Goal: Navigation & Orientation: Understand site structure

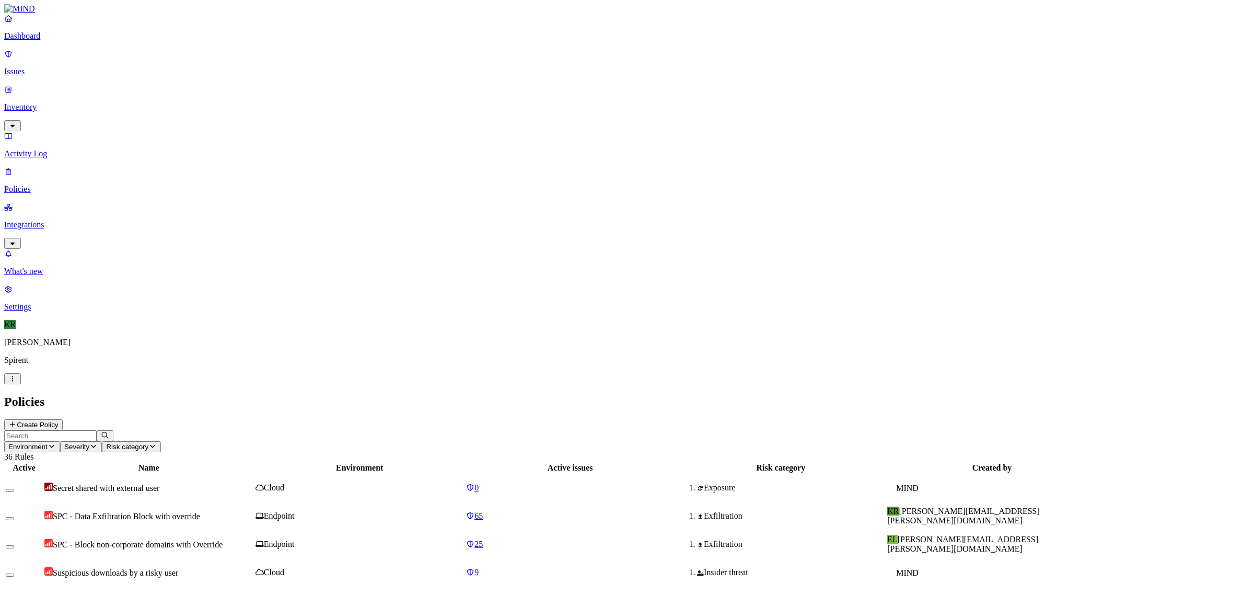
click at [57, 149] on p "Activity Log" at bounding box center [627, 153] width 1246 height 9
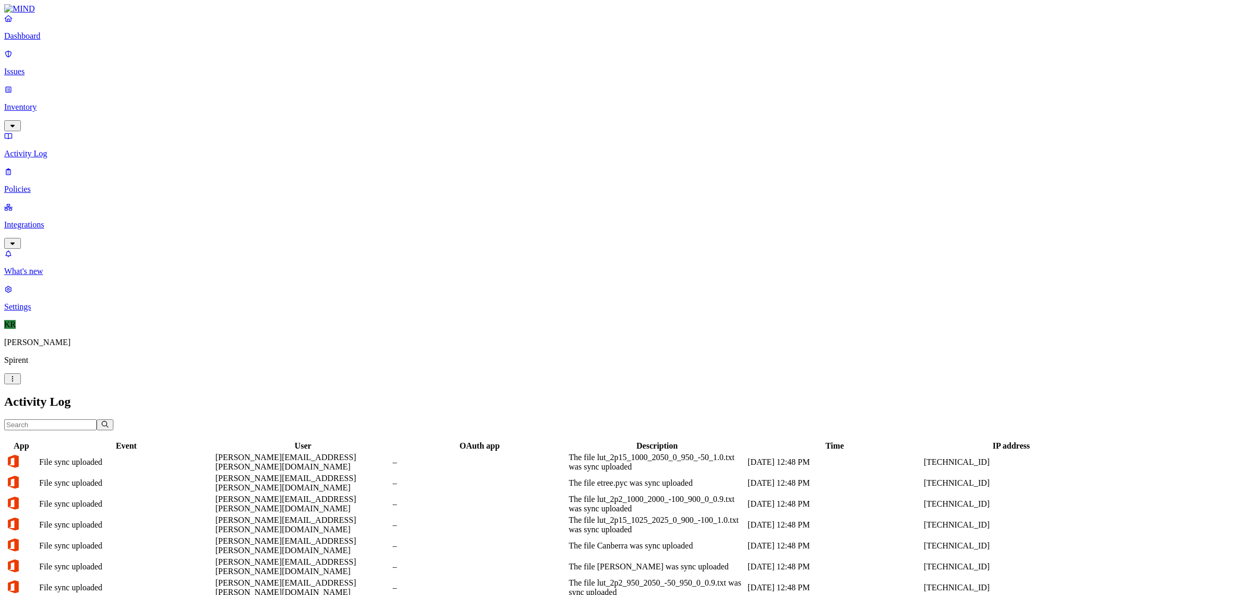
click at [43, 102] on p "Inventory" at bounding box center [627, 106] width 1246 height 9
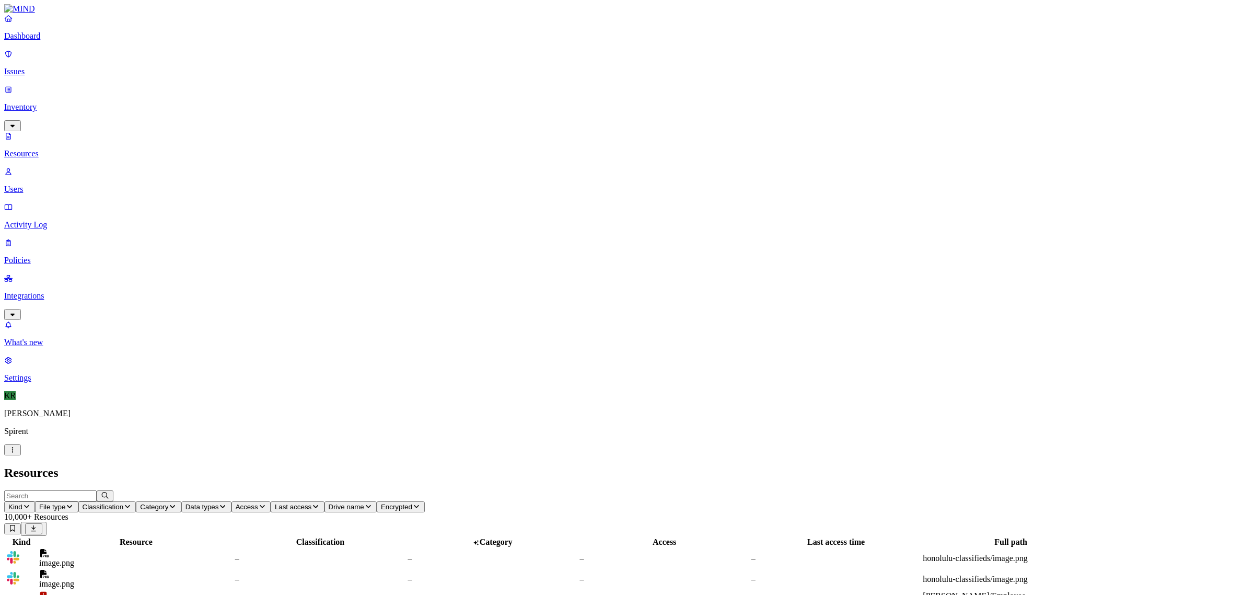
click at [41, 184] on p "Users" at bounding box center [627, 188] width 1246 height 9
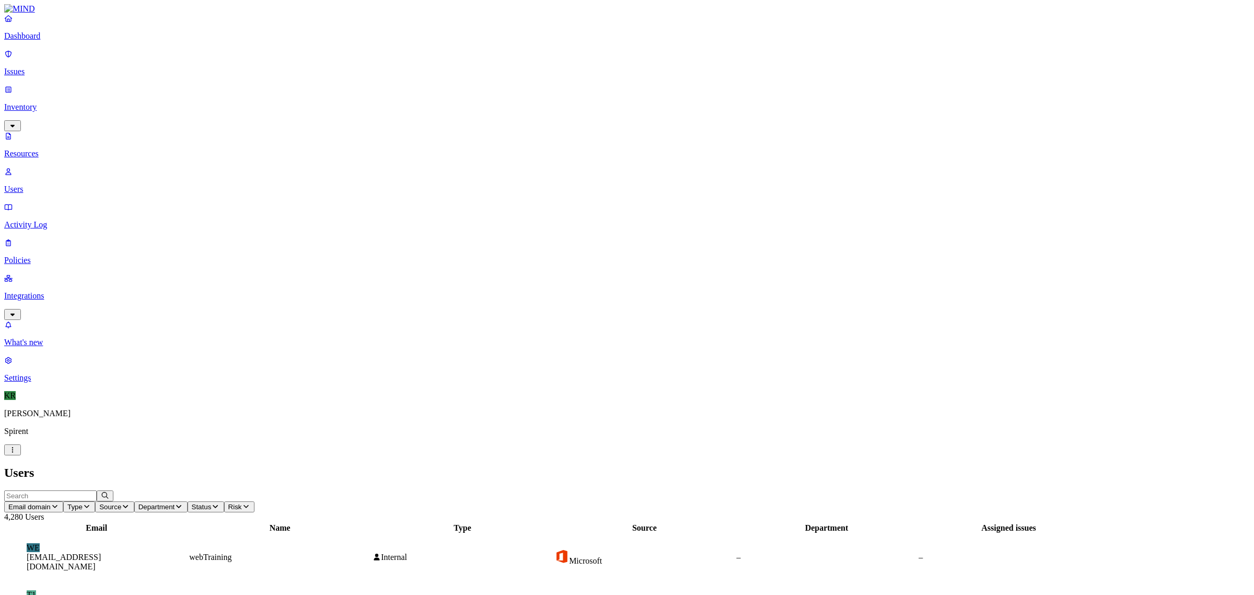
click at [97, 490] on input "text" at bounding box center [50, 495] width 92 height 11
type input "[PERSON_NAME]"
click at [190, 534] on td "KR [PERSON_NAME][EMAIL_ADDRESS][PERSON_NAME][DOMAIN_NAME]" at bounding box center [97, 557] width 184 height 46
drag, startPoint x: 34, startPoint y: 61, endPoint x: 63, endPoint y: 67, distance: 29.4
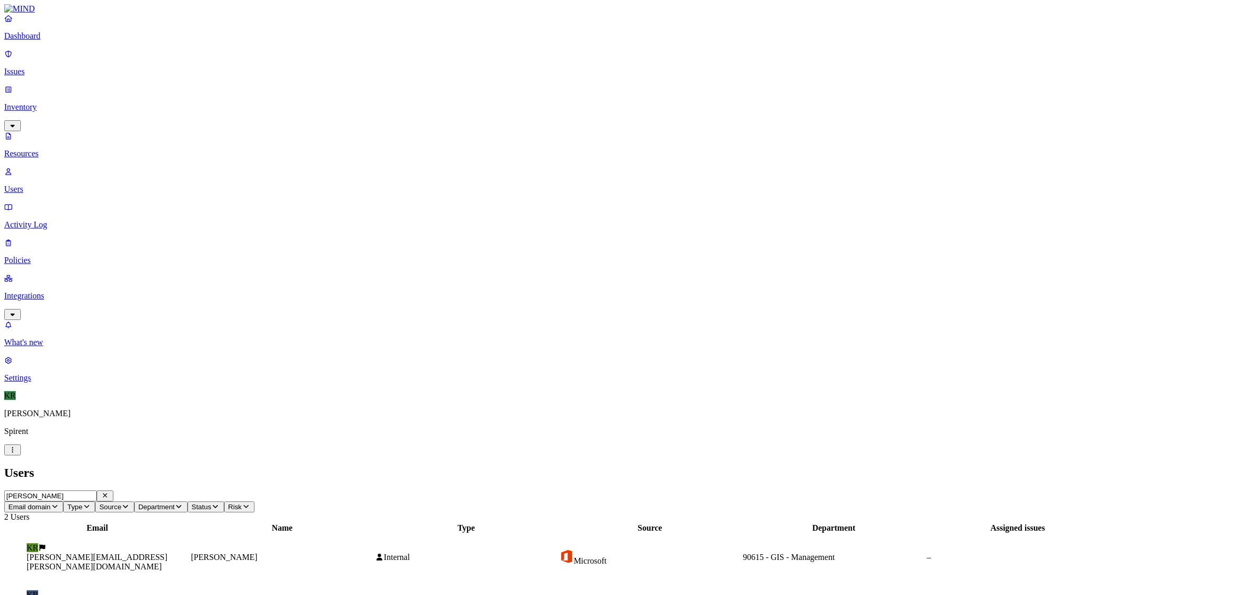
click at [34, 67] on p "Issues" at bounding box center [627, 71] width 1246 height 9
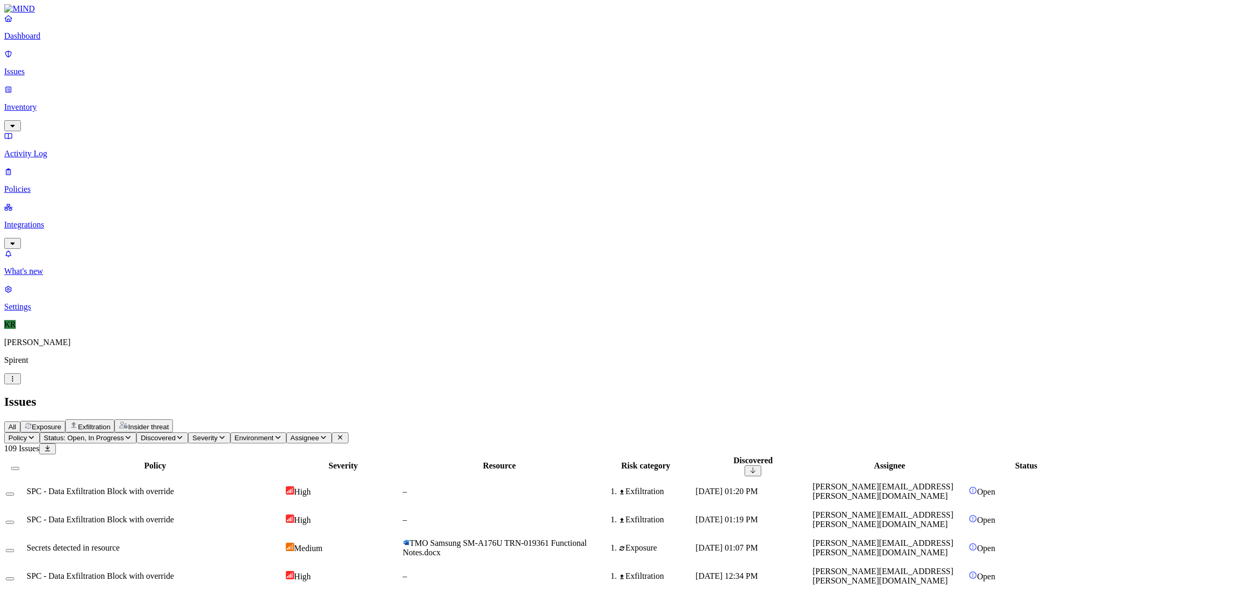
click at [24, 67] on p "Issues" at bounding box center [627, 71] width 1246 height 9
click at [21, 61] on link "Issues" at bounding box center [627, 62] width 1246 height 27
click at [19, 311] on link "Settings" at bounding box center [627, 297] width 1246 height 27
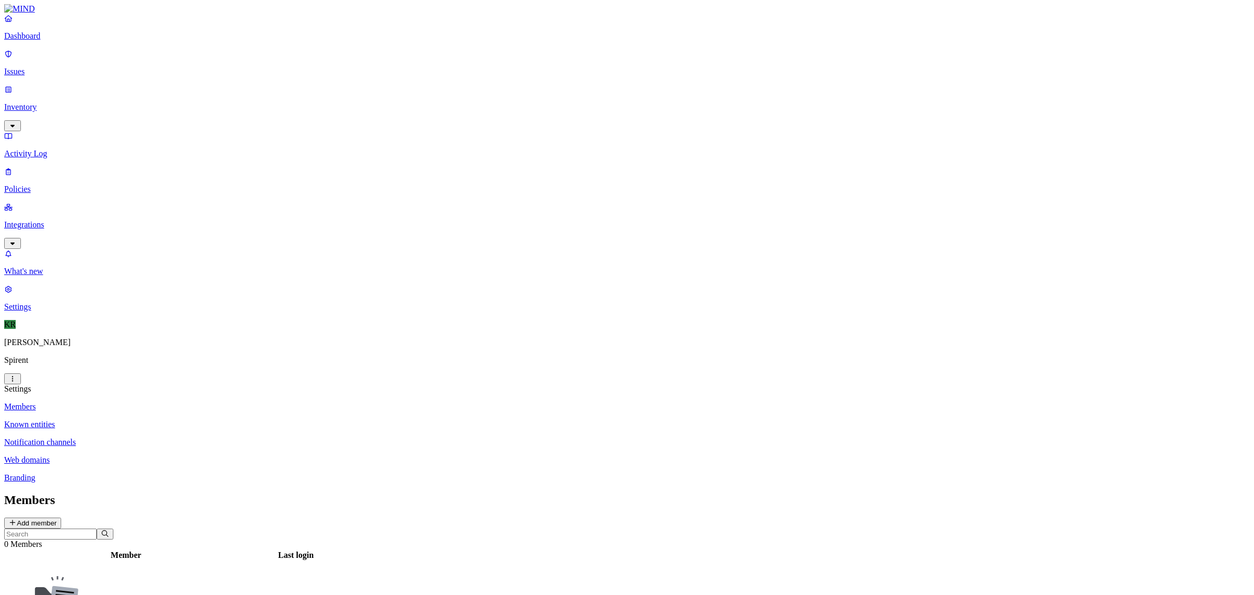
click at [136, 402] on p "Members" at bounding box center [627, 406] width 1246 height 9
click at [142, 420] on p "Known entities" at bounding box center [627, 424] width 1246 height 9
click at [99, 583] on html "Dashboard Issues Inventory Activity Log Policies Integrations What's new 1 Sett…" at bounding box center [627, 358] width 1254 height 717
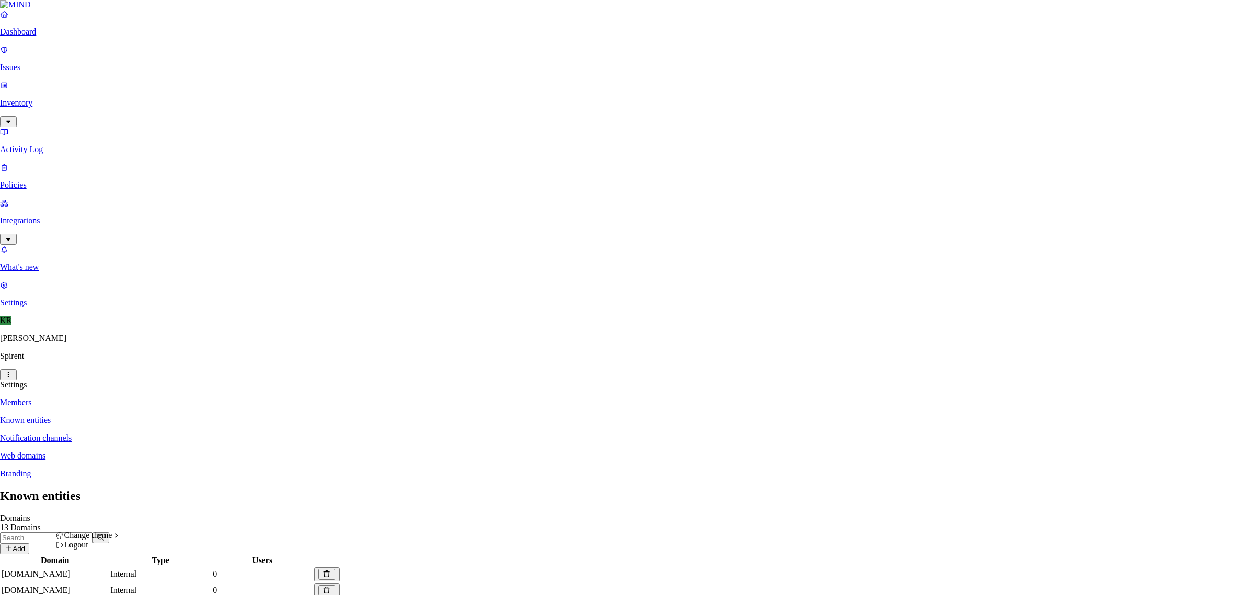
click at [53, 387] on html "Dashboard Issues Inventory Activity Log Policies Integrations What's new 1 Sett…" at bounding box center [627, 356] width 1254 height 713
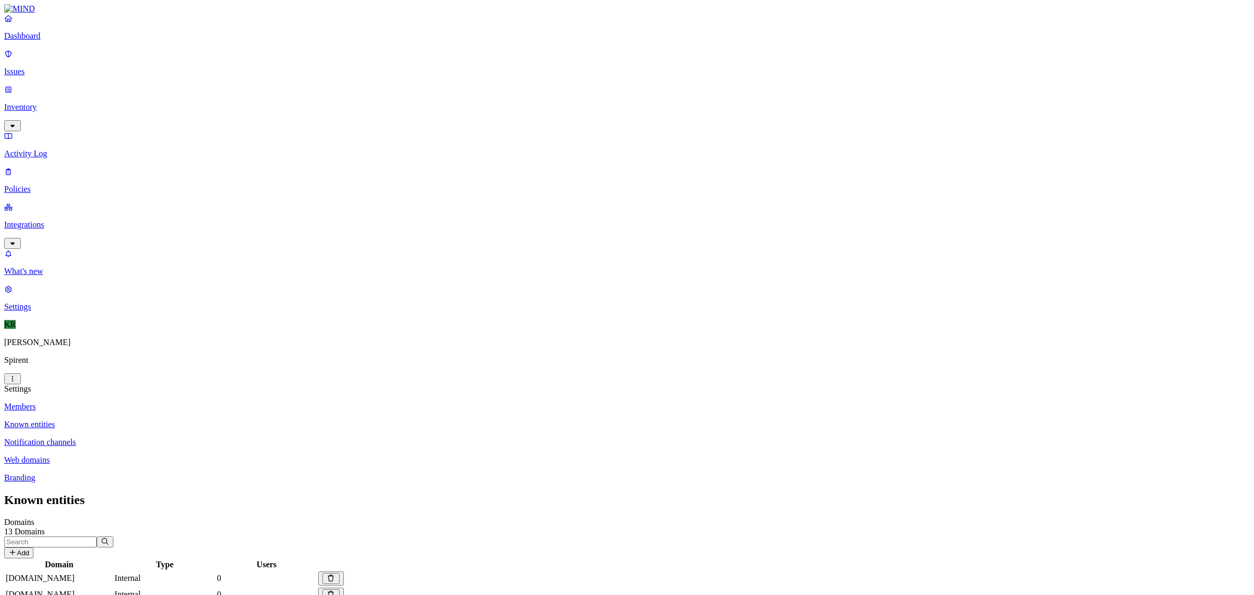
click at [149, 402] on p "Members" at bounding box center [627, 406] width 1246 height 9
click at [166, 420] on p "Known entities" at bounding box center [627, 424] width 1246 height 9
click at [153, 437] on p "Notification channels" at bounding box center [627, 441] width 1246 height 9
click at [144, 455] on p "Web domains" at bounding box center [627, 459] width 1246 height 9
click at [125, 473] on p "Branding" at bounding box center [627, 477] width 1246 height 9
